Goal: Information Seeking & Learning: Stay updated

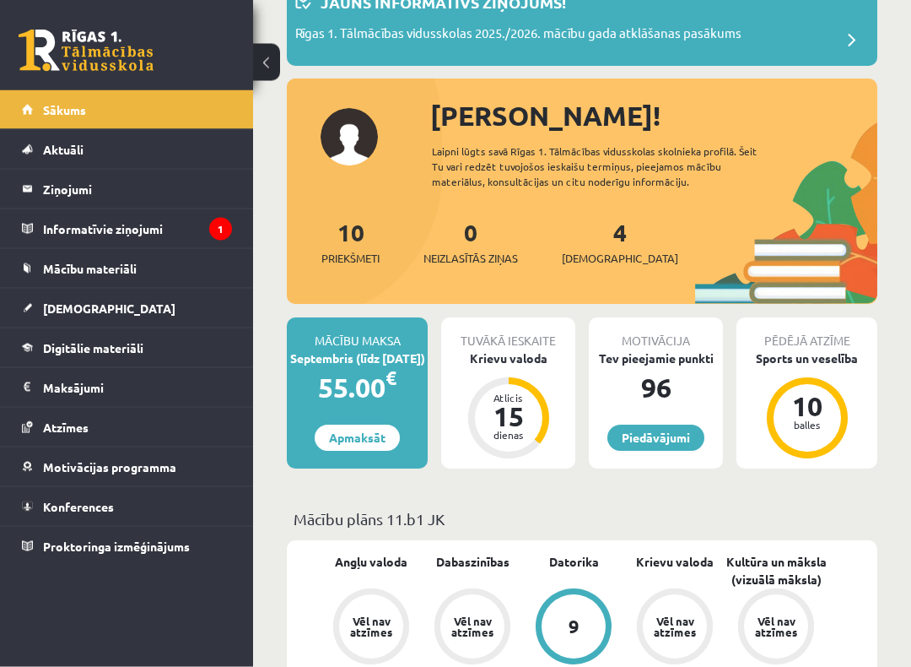
scroll to position [116, 0]
click at [90, 232] on legend "Informatīvie ziņojumi 1" at bounding box center [137, 228] width 189 height 39
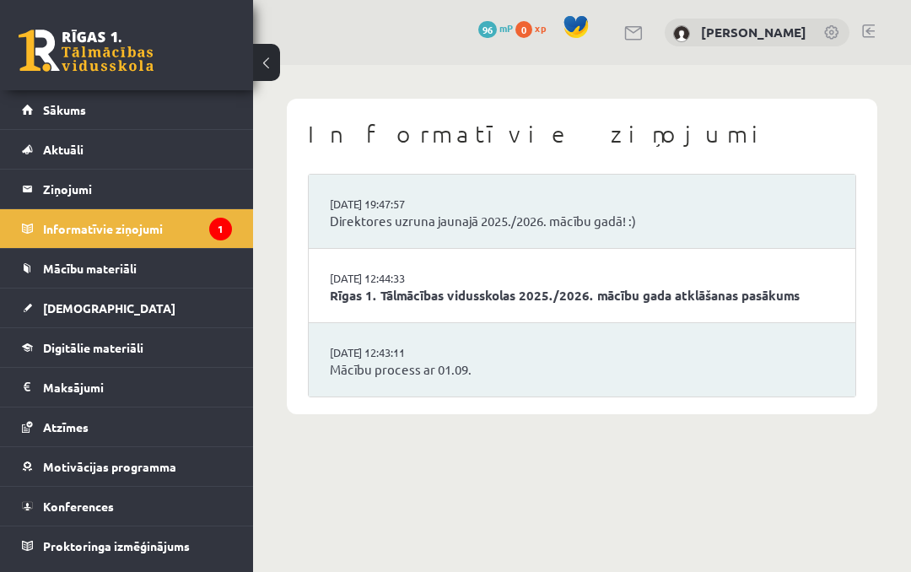
click at [698, 273] on li "[DATE] 12:44:33 Rīgas 1. Tālmācības vidusskolas 2025./2026. mācību gada atklāša…" at bounding box center [582, 286] width 547 height 74
click at [697, 286] on link "Rīgas 1. Tālmācības vidusskolas 2025./2026. mācību gada atklāšanas pasākums" at bounding box center [582, 295] width 505 height 19
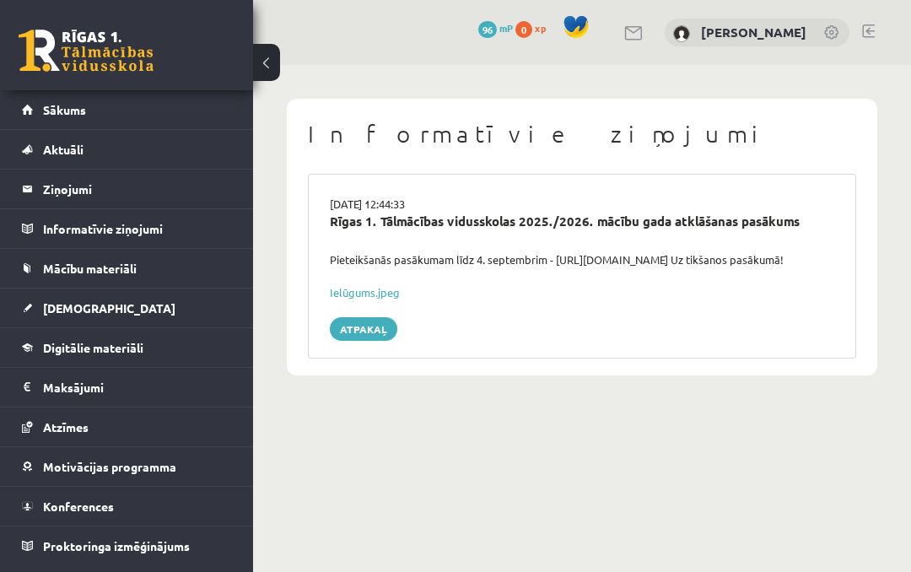
click at [192, 105] on link "Sākums" at bounding box center [127, 109] width 210 height 39
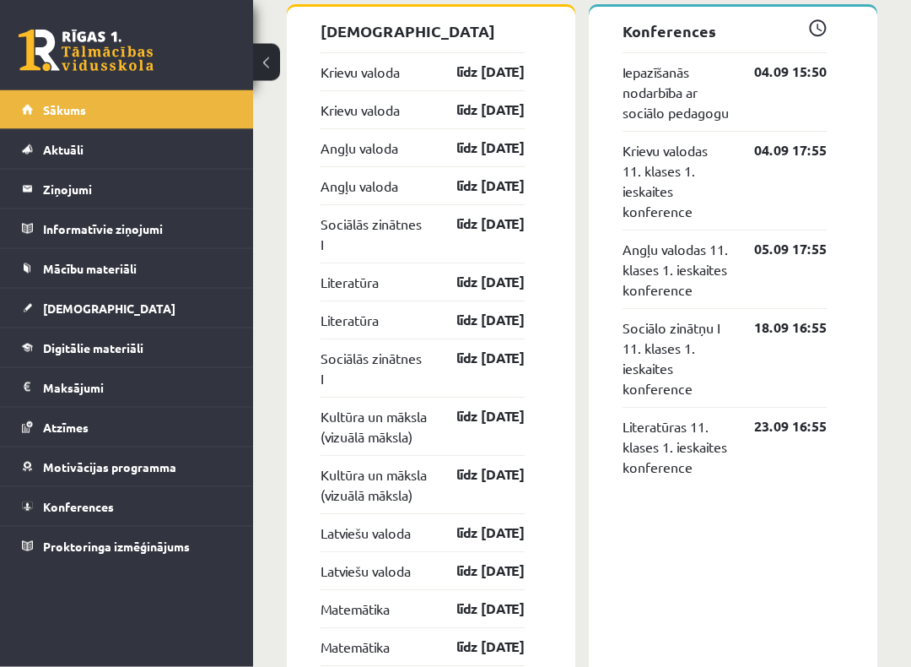
scroll to position [1413, 0]
